Goal: Transaction & Acquisition: Download file/media

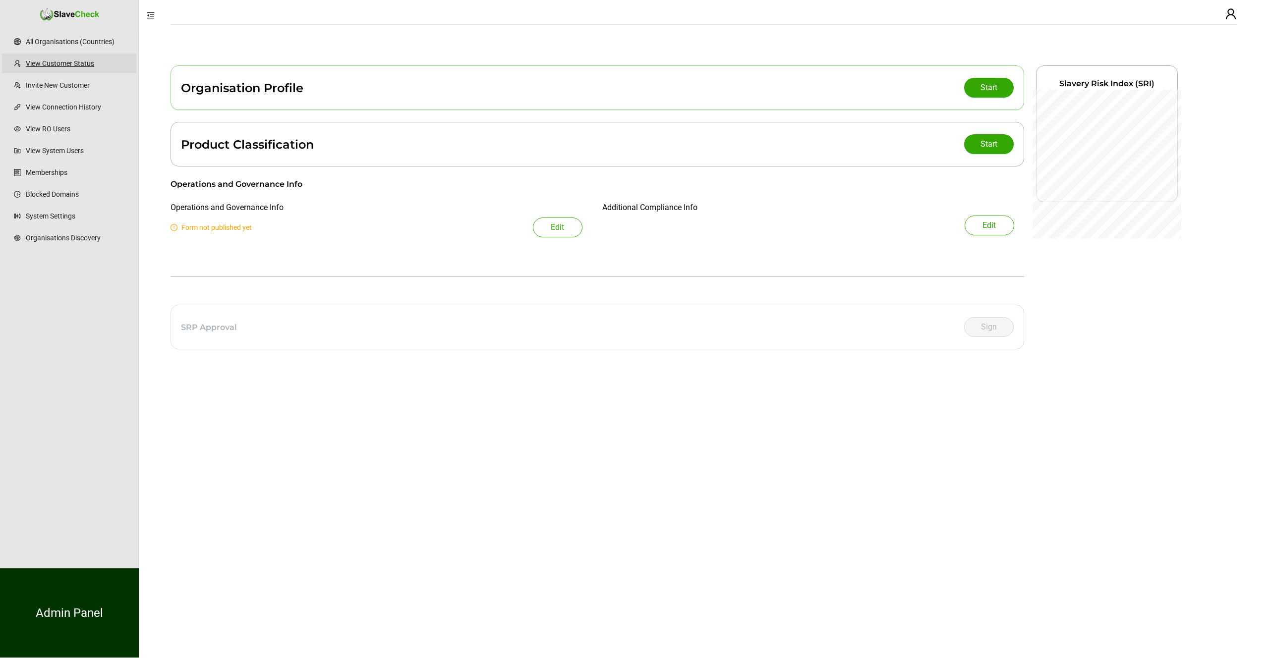
click at [72, 61] on link "View Customer Status" at bounding box center [77, 64] width 103 height 20
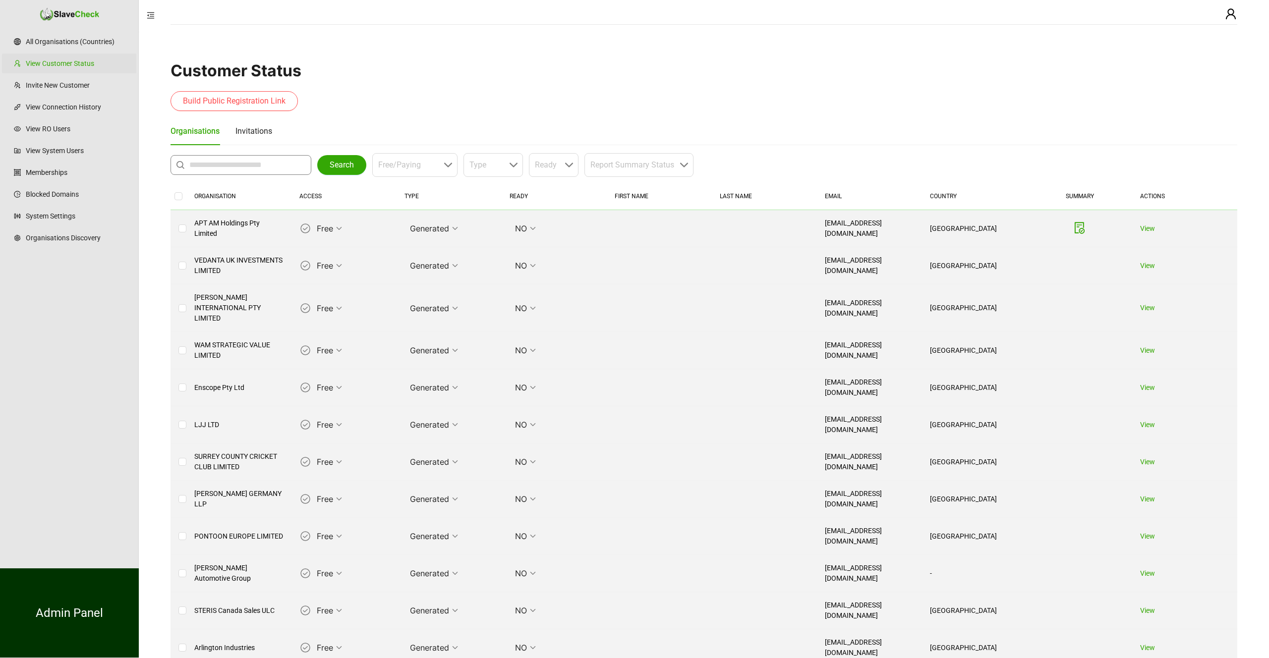
click at [234, 166] on input "text" at bounding box center [243, 165] width 108 height 12
type input "**********"
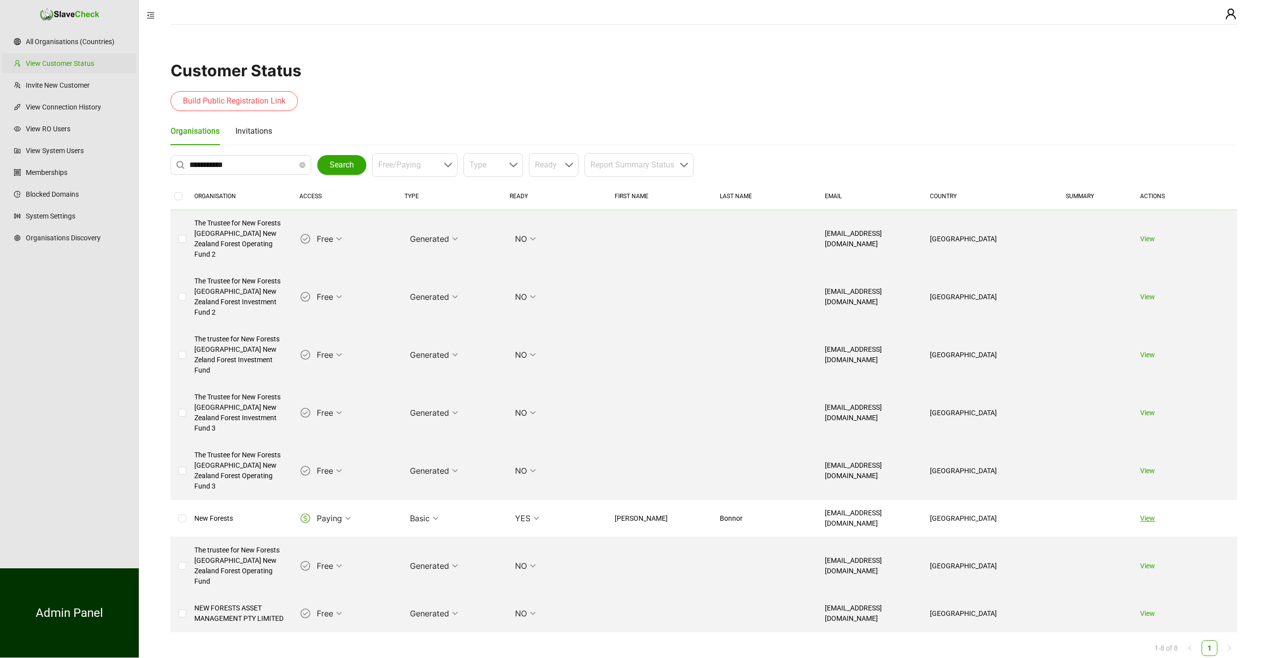
click at [1143, 515] on link "View" at bounding box center [1147, 519] width 15 height 8
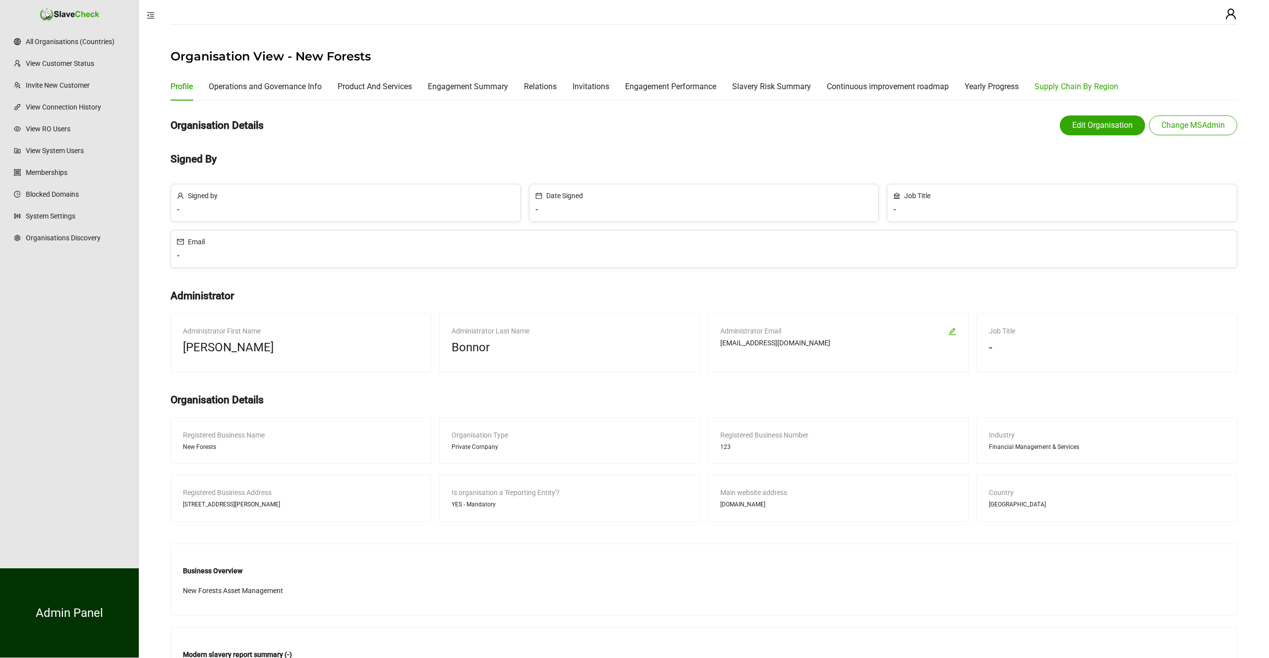
click at [1072, 84] on div "Supply Chain By Region" at bounding box center [1077, 86] width 84 height 12
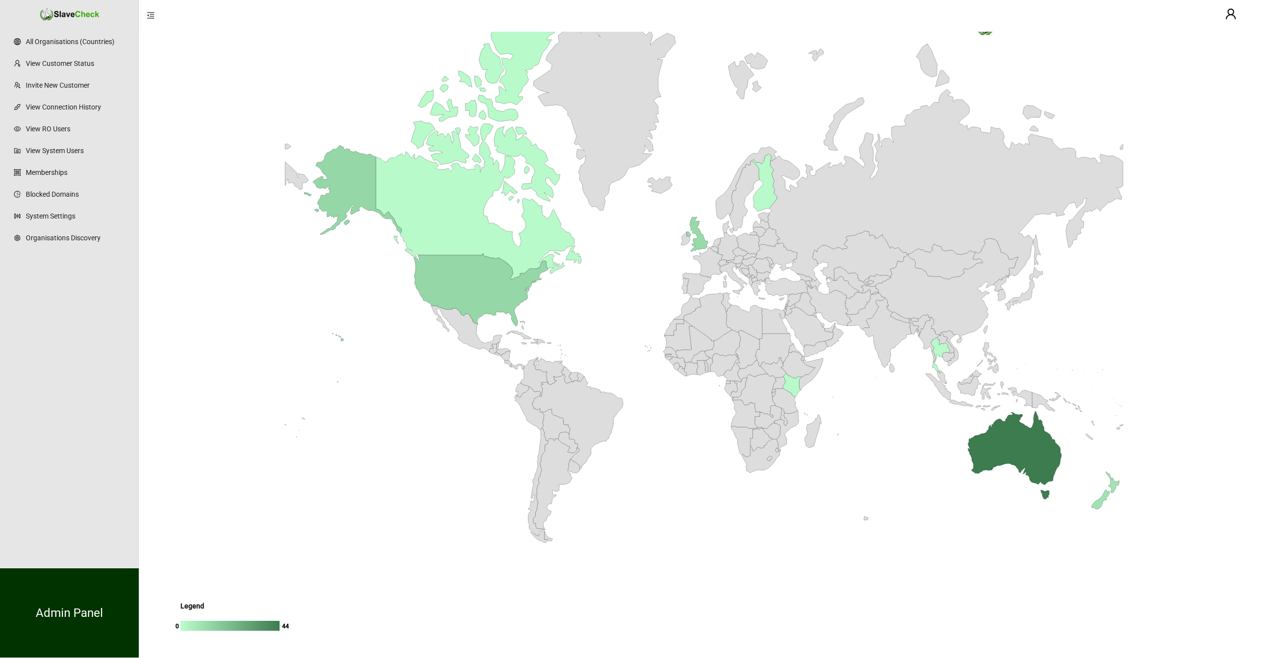
scroll to position [181, 0]
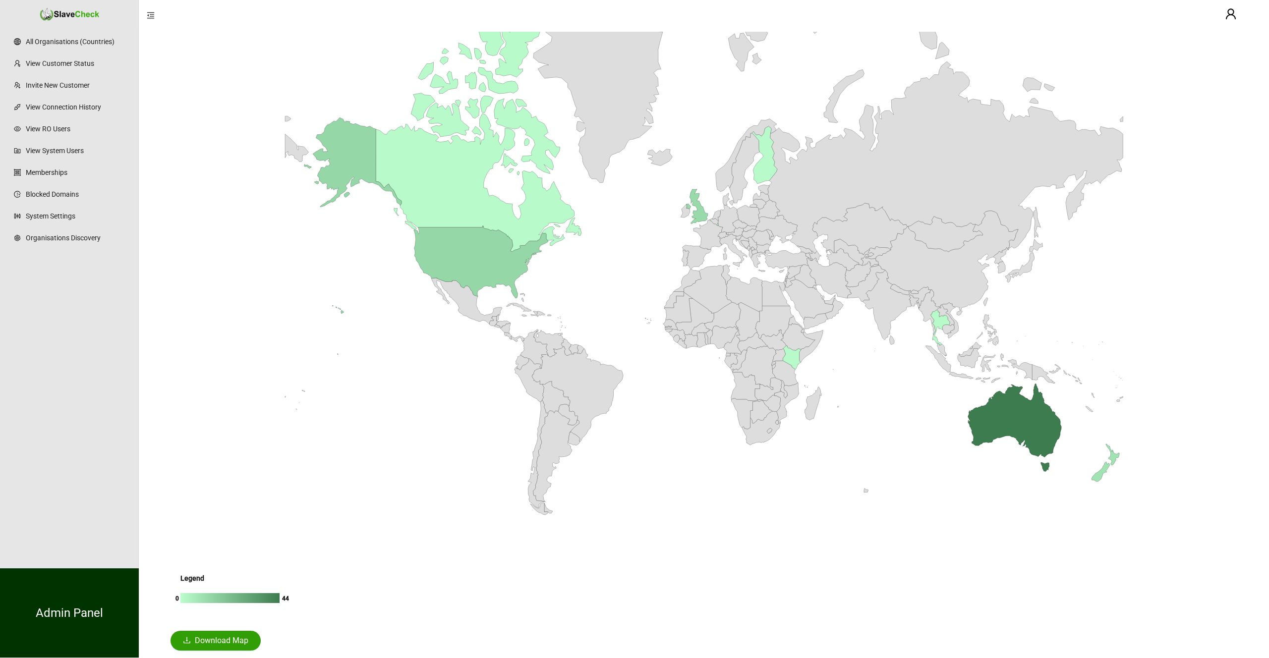
click at [220, 641] on span "Download Map" at bounding box center [222, 641] width 54 height 12
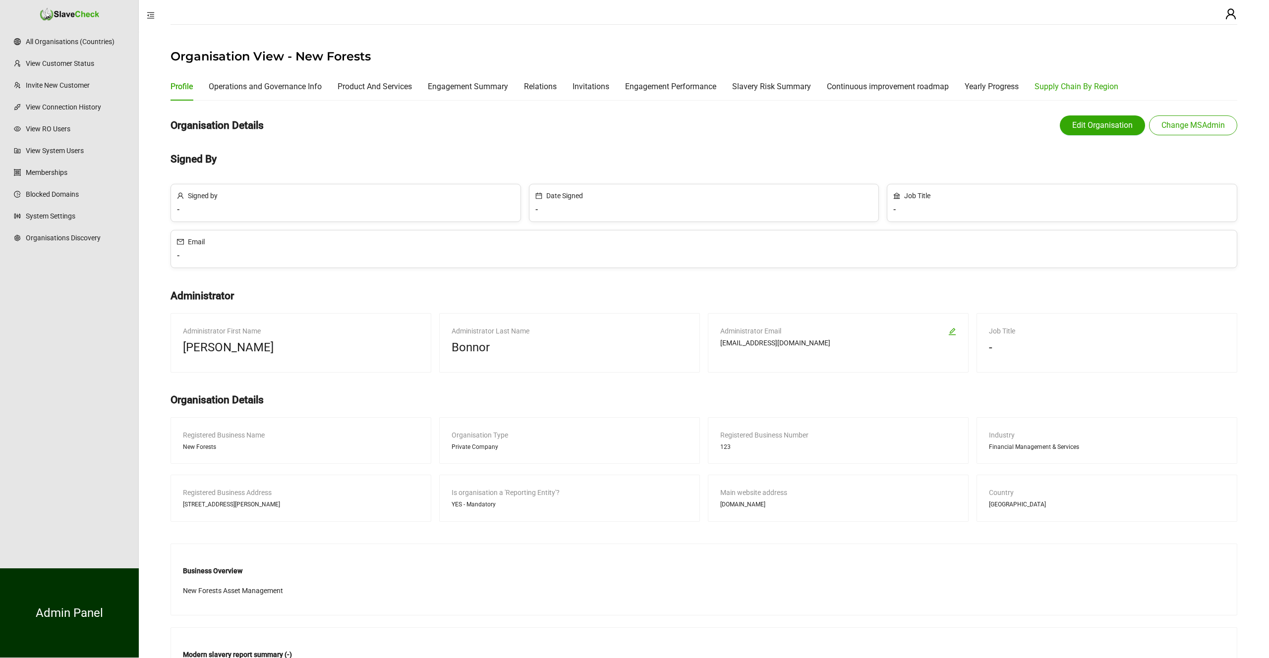
click at [1100, 84] on div "Supply Chain By Region" at bounding box center [1077, 86] width 84 height 12
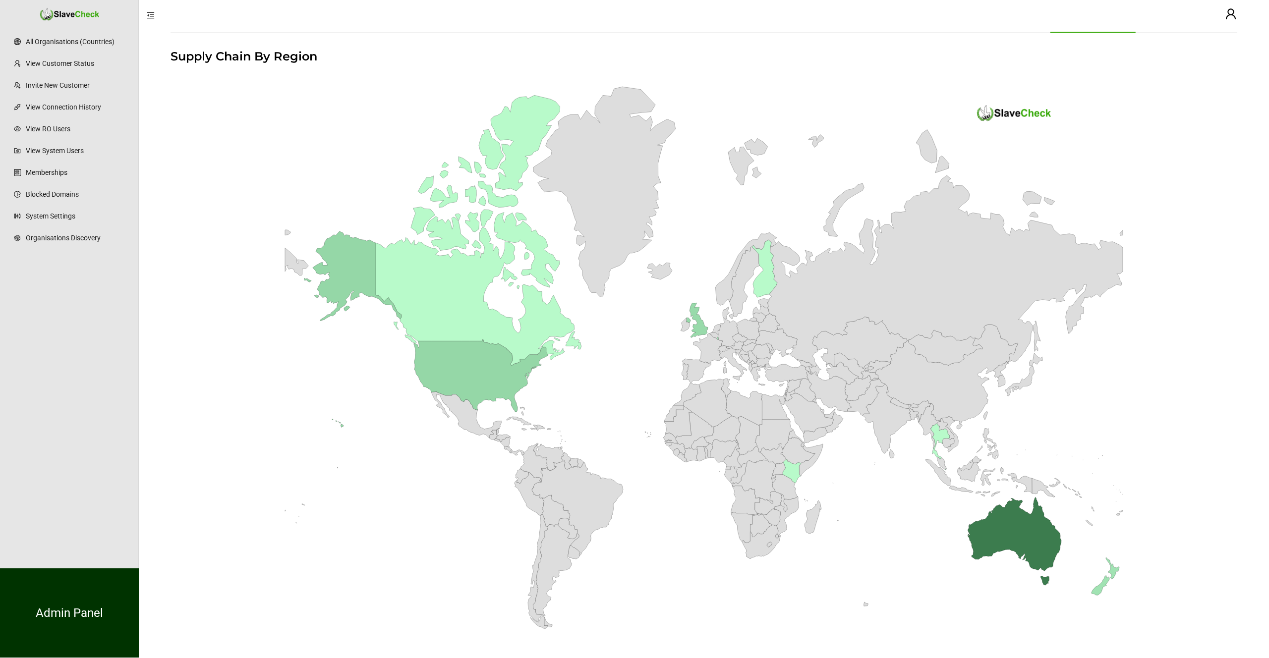
scroll to position [181, 0]
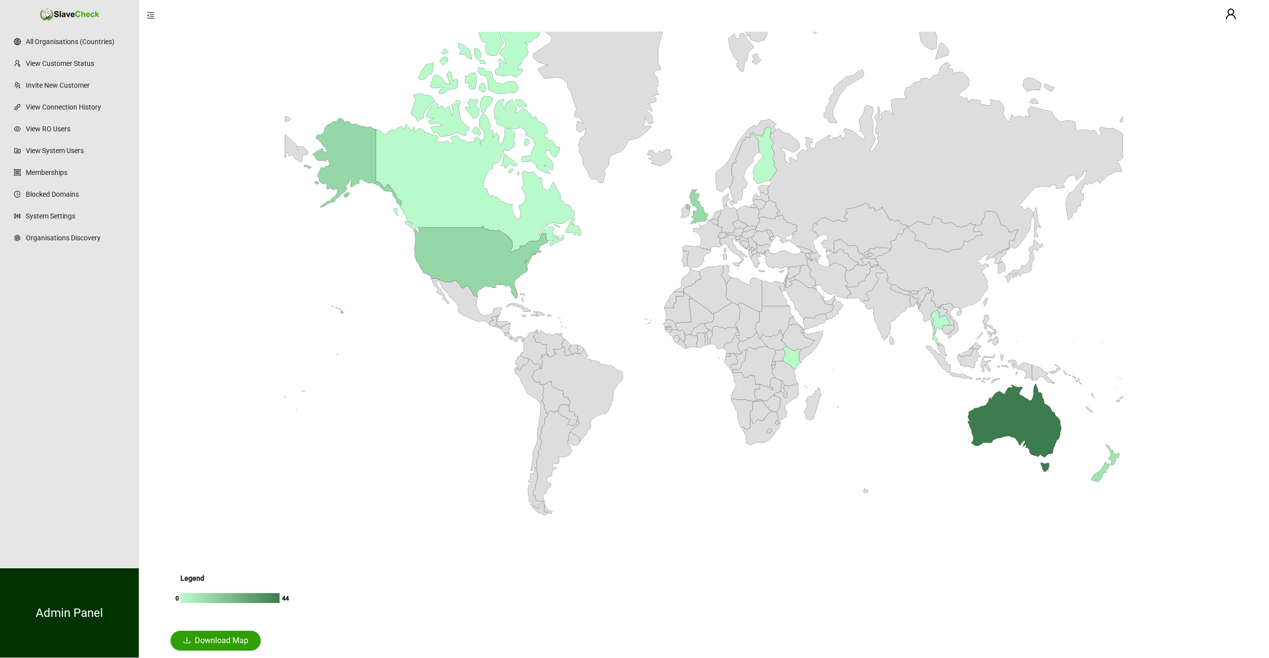
click at [217, 638] on span "Download Map" at bounding box center [222, 641] width 54 height 12
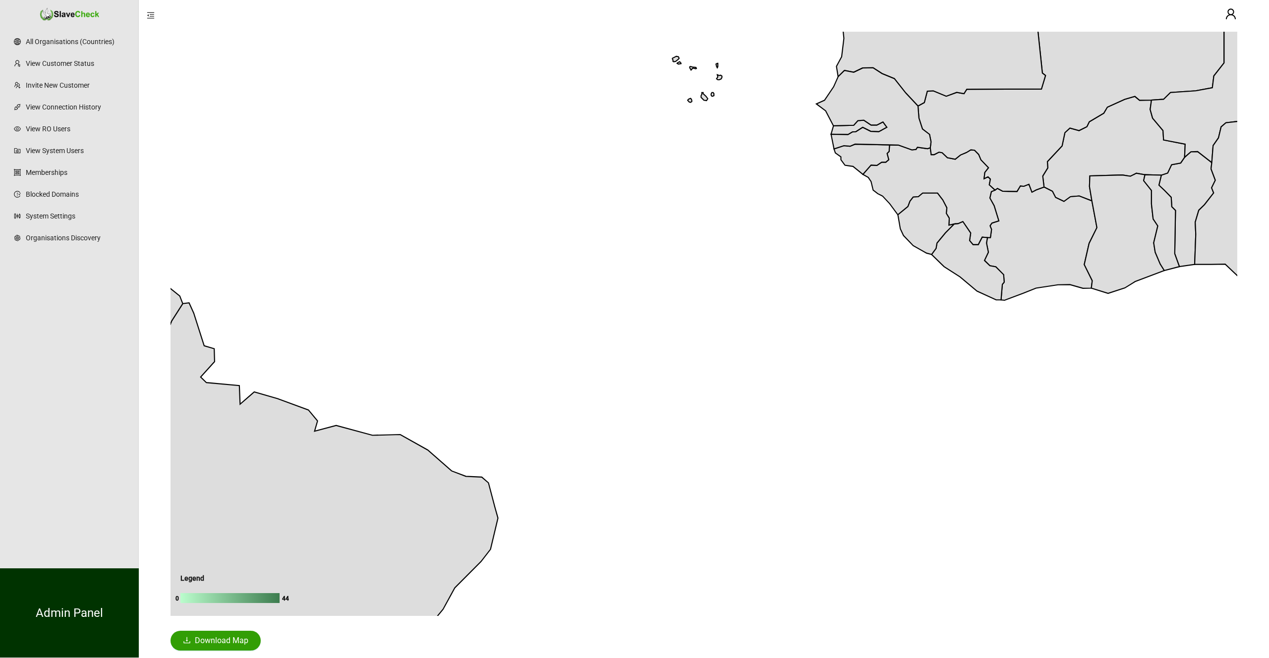
click at [221, 636] on span "Download Map" at bounding box center [222, 641] width 54 height 12
